Goal: Task Accomplishment & Management: Use online tool/utility

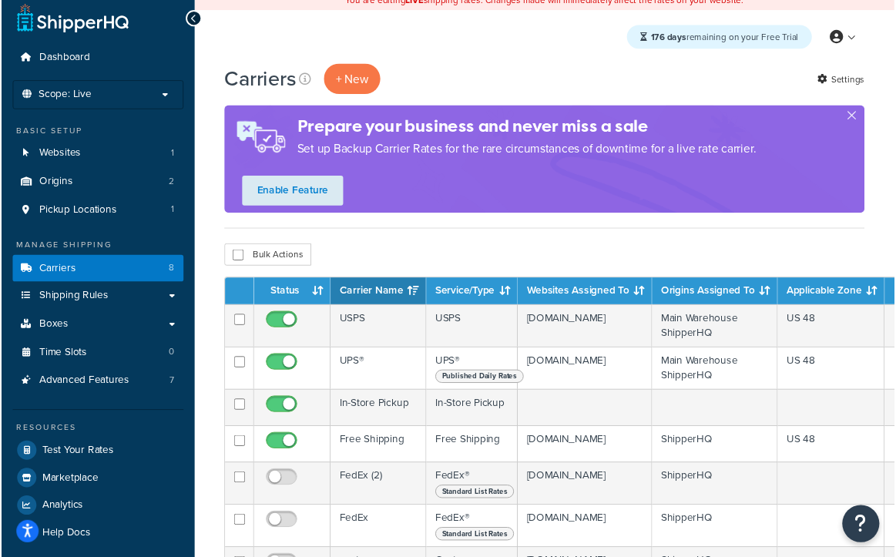
scroll to position [17, 0]
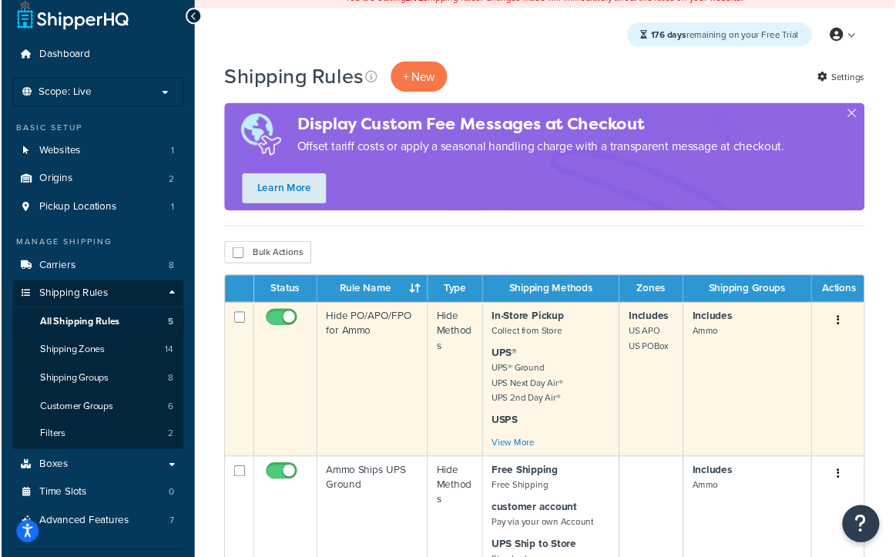
scroll to position [11, 0]
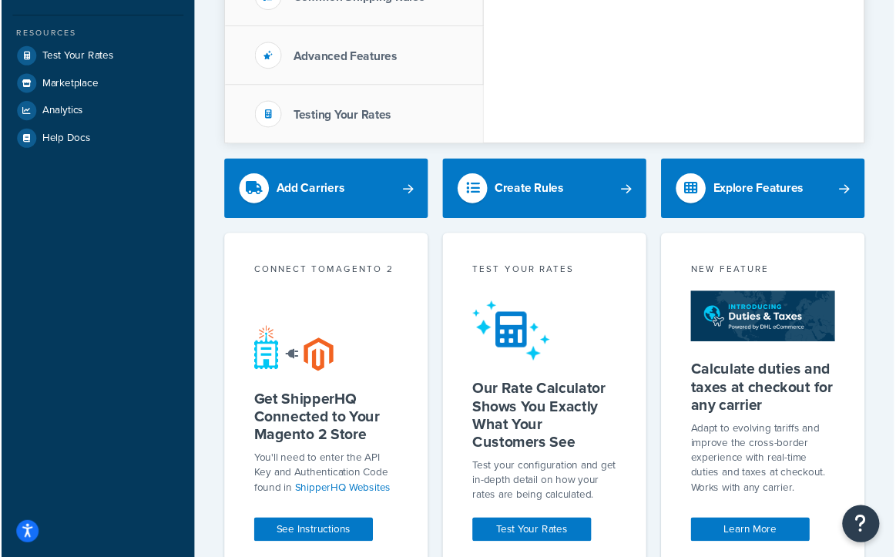
scroll to position [144, 0]
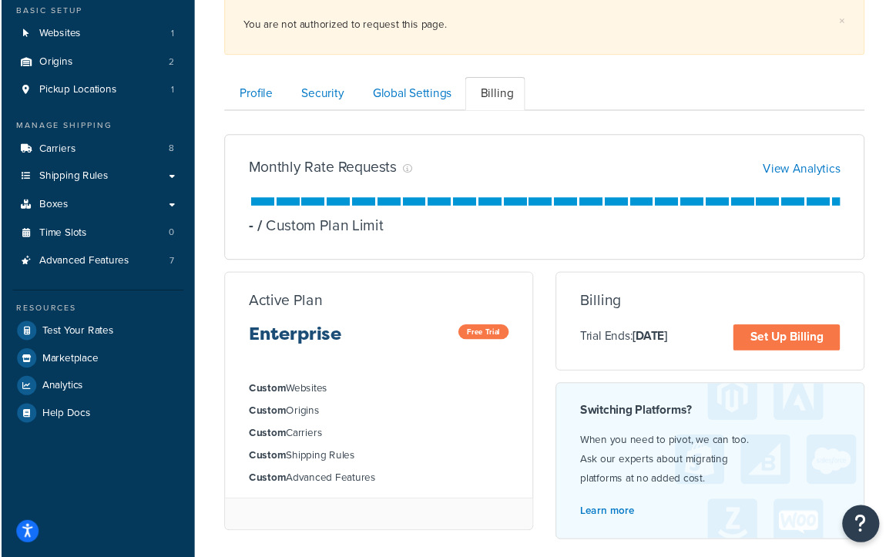
scroll to position [136, 0]
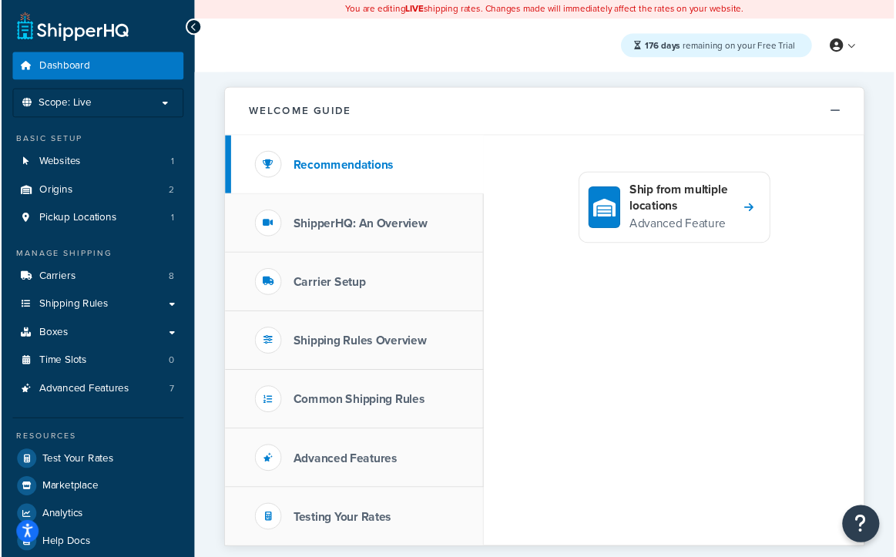
scroll to position [2, 0]
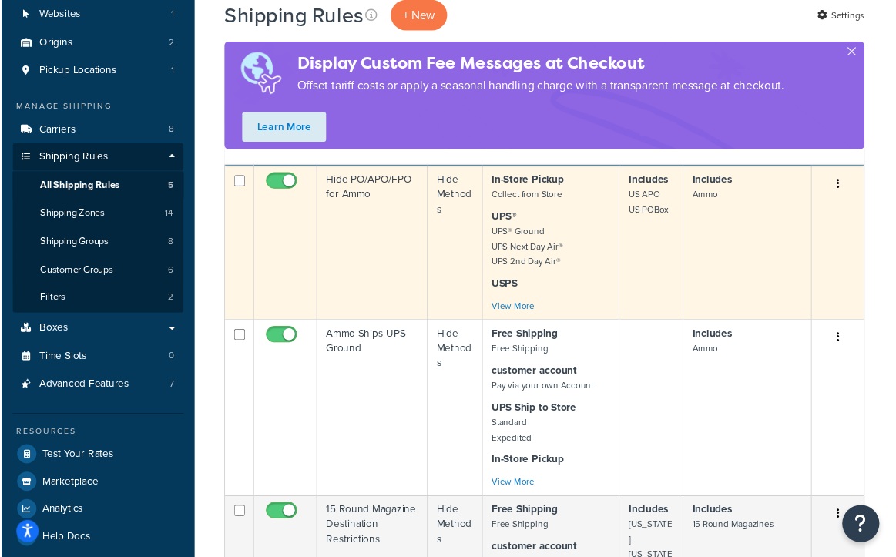
scroll to position [167, 0]
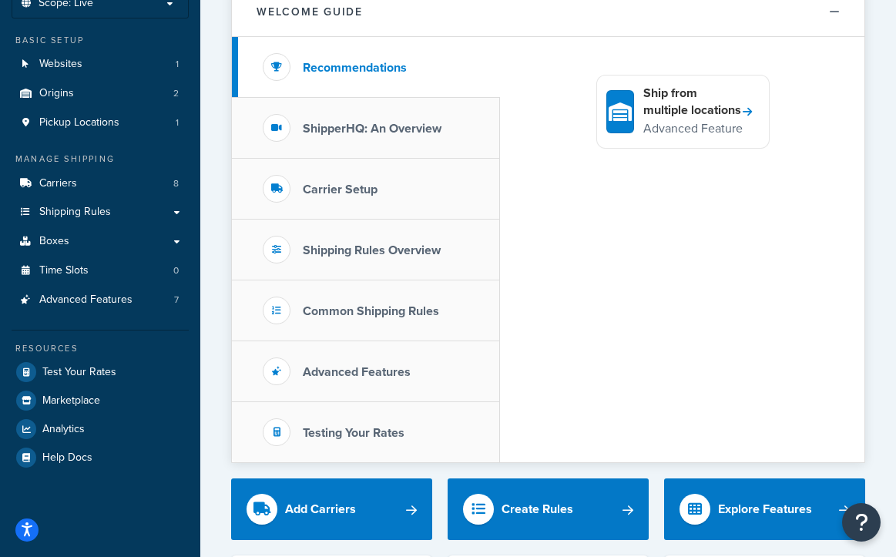
scroll to position [104, 0]
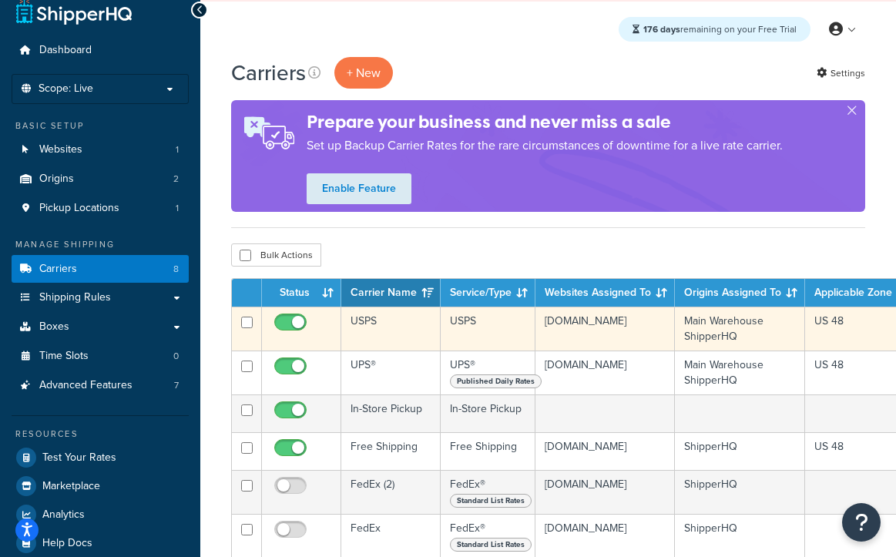
scroll to position [18, 0]
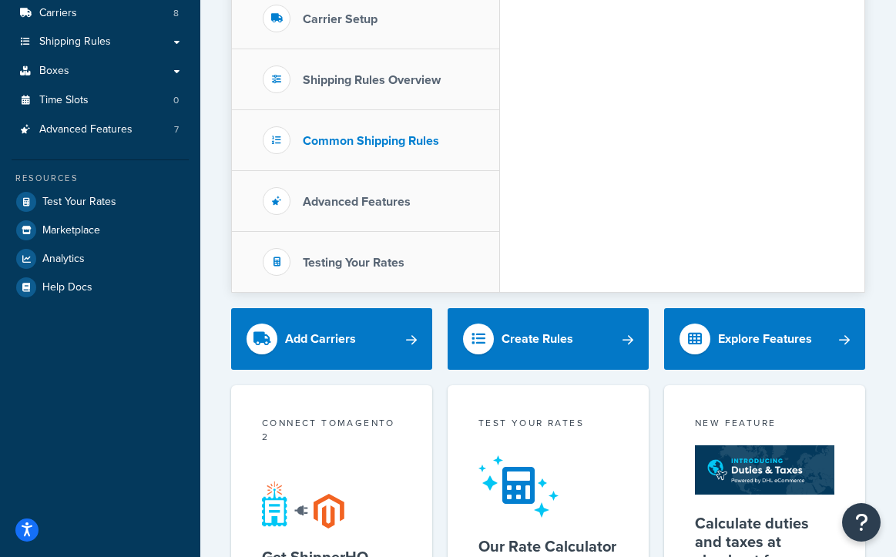
scroll to position [122, 0]
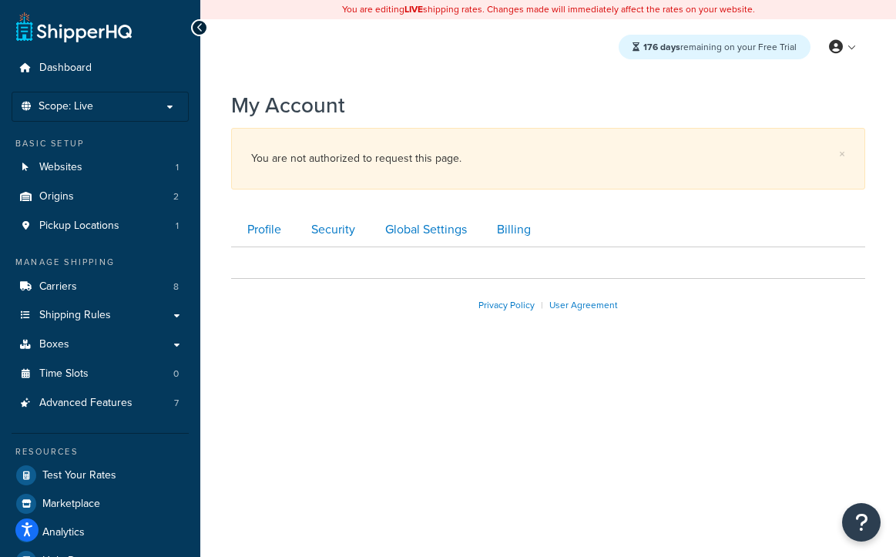
scroll to position [37, 0]
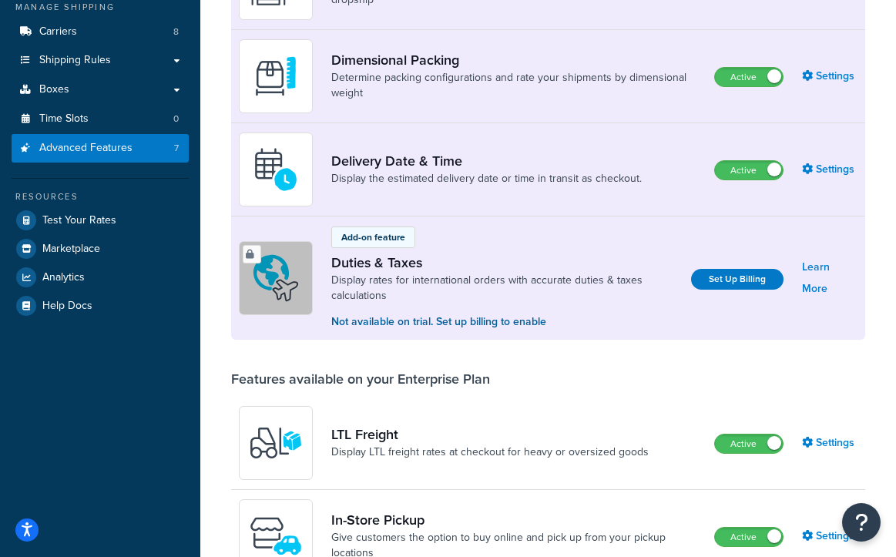
scroll to position [270, 0]
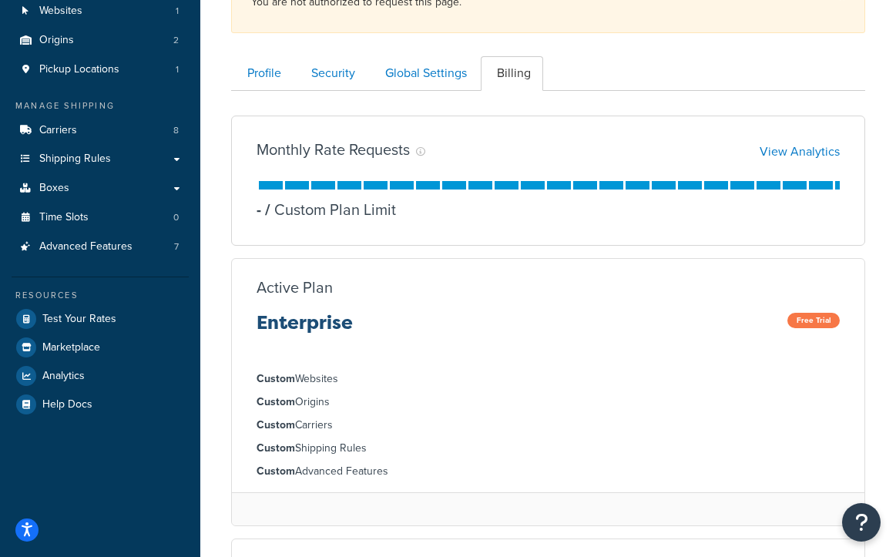
scroll to position [183, 0]
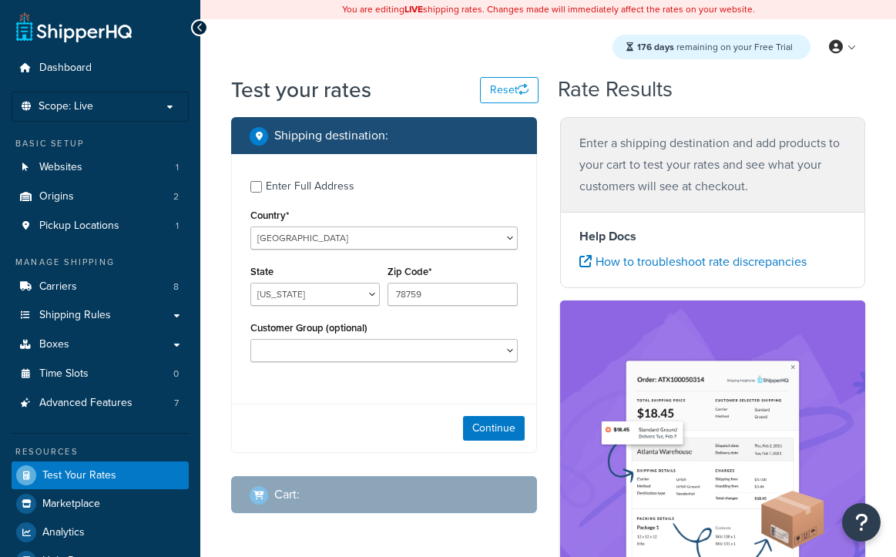
select select "[GEOGRAPHIC_DATA]"
